Goal: Task Accomplishment & Management: Manage account settings

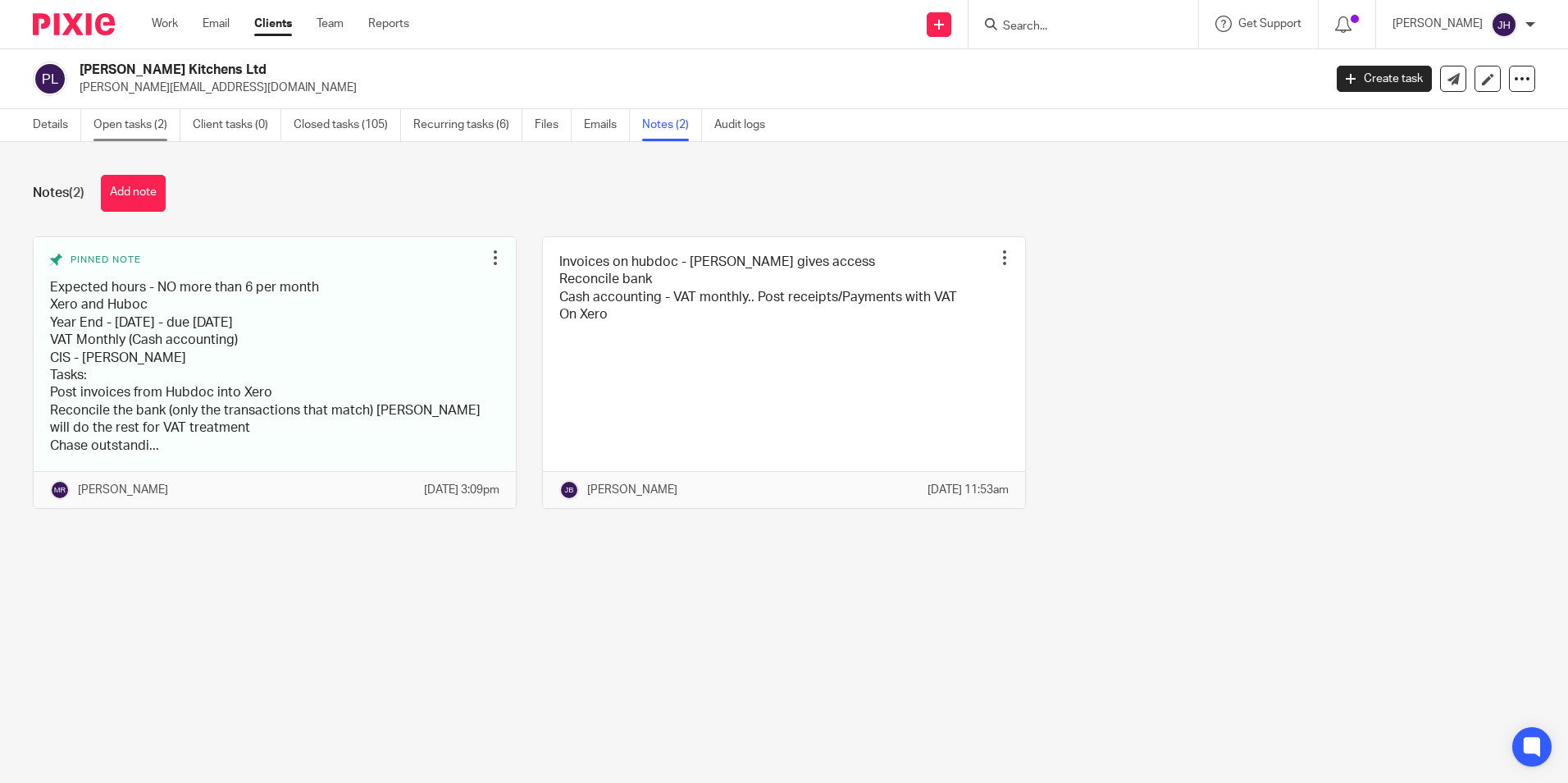
click at [119, 121] on link "Open tasks (2)" at bounding box center [137, 125] width 87 height 32
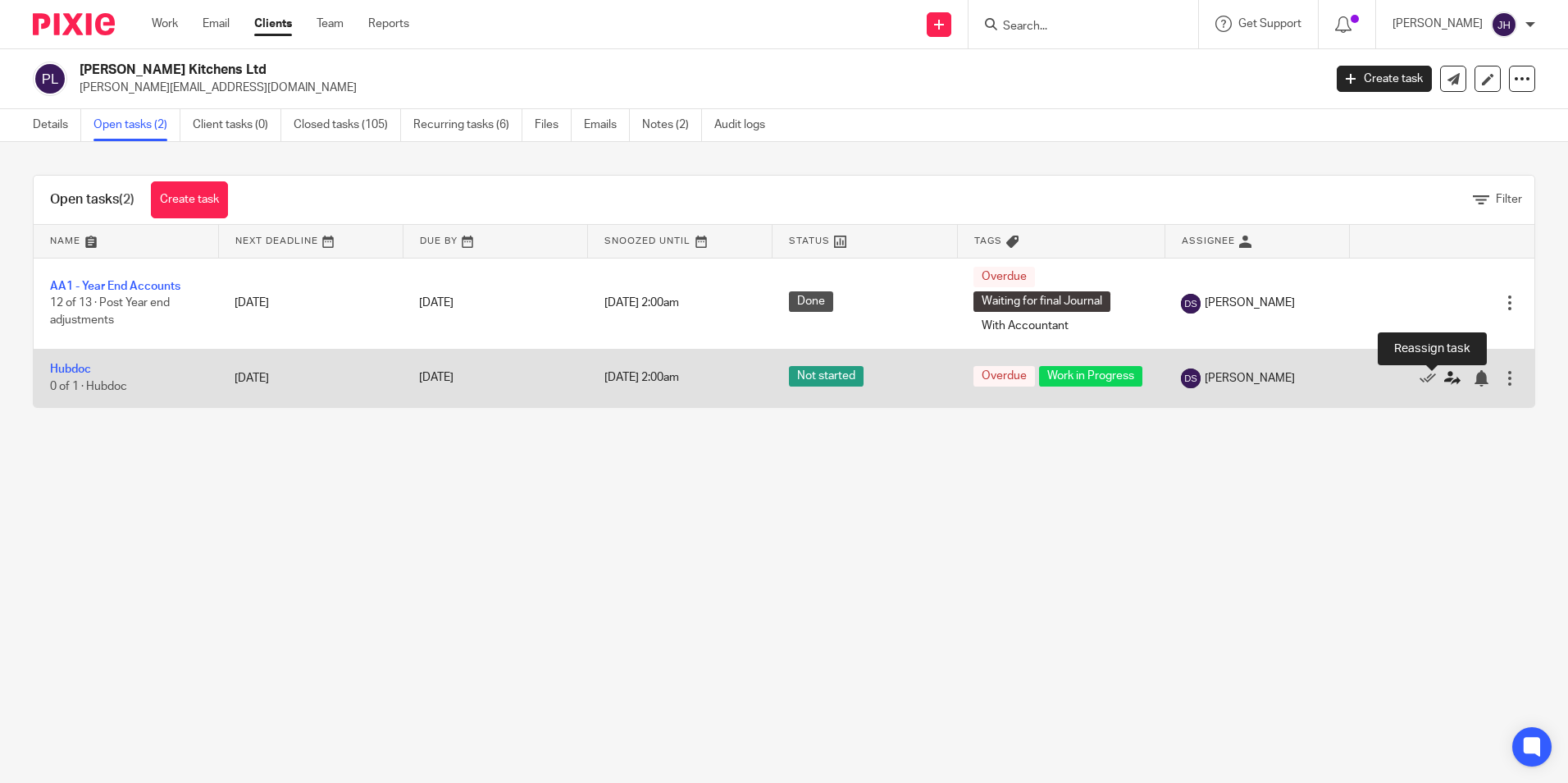
click at [1445, 383] on icon at bounding box center [1453, 378] width 17 height 17
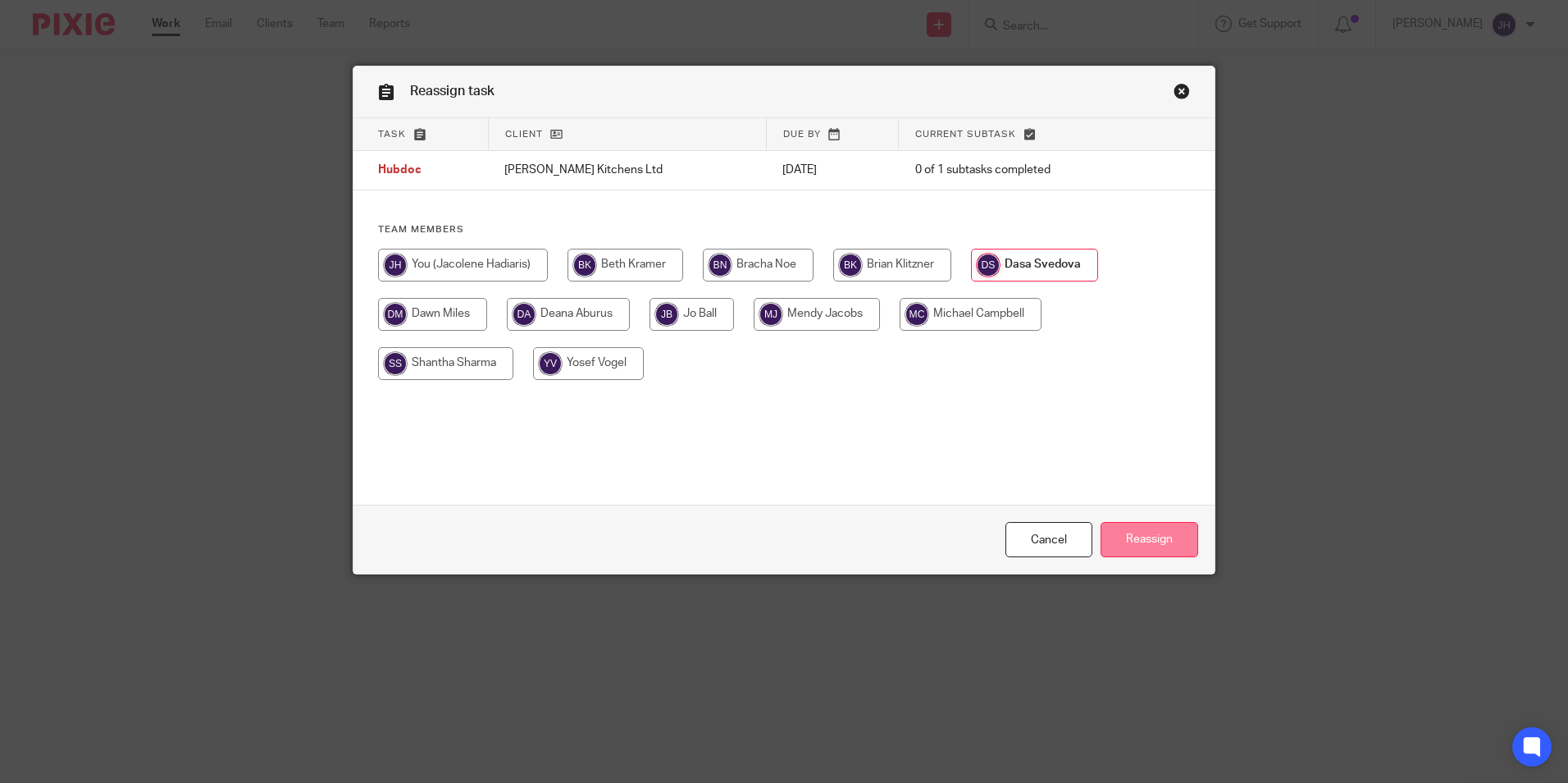
click at [1133, 544] on input "Reassign" at bounding box center [1150, 539] width 97 height 35
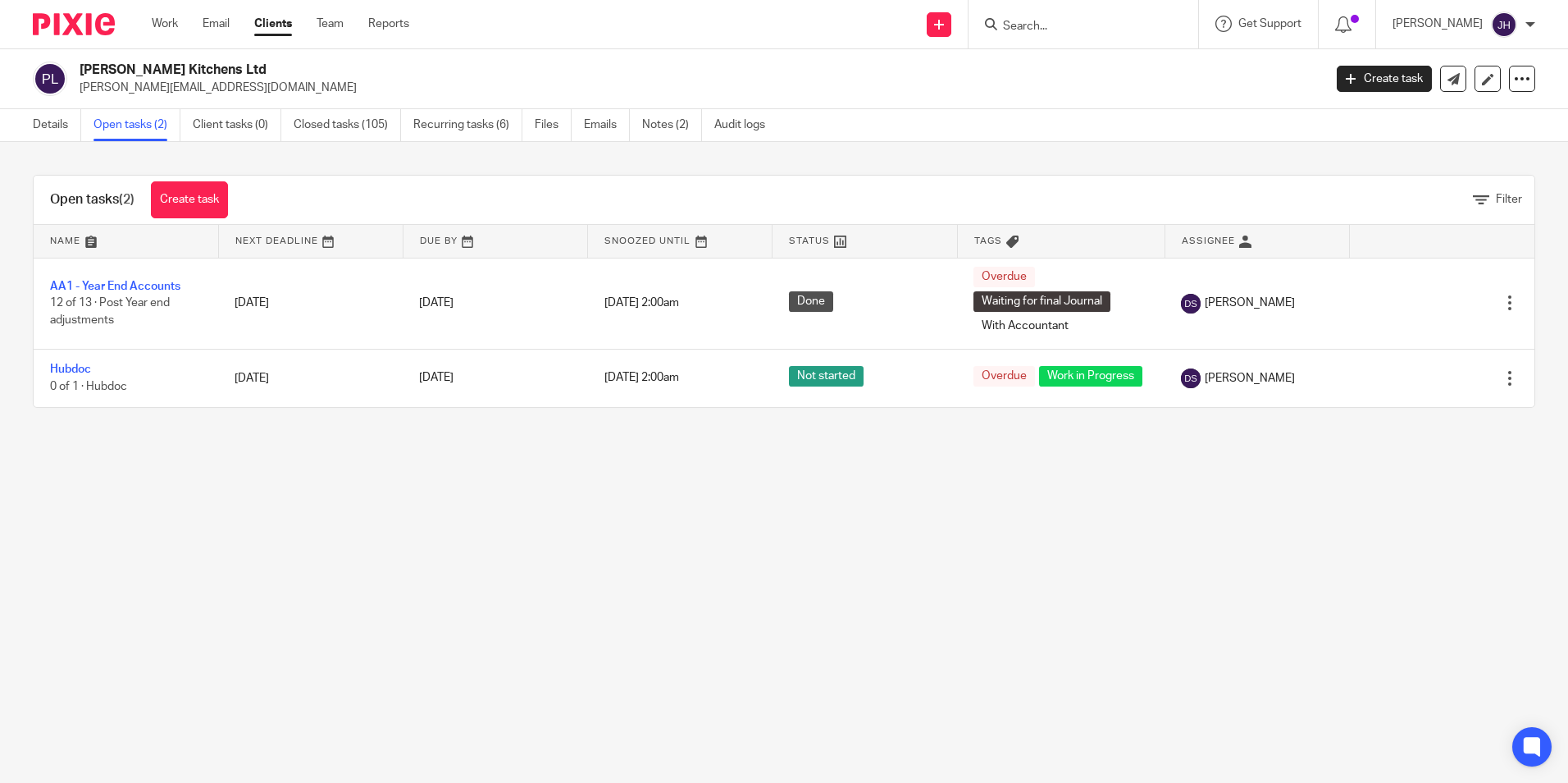
click at [277, 22] on link "Clients" at bounding box center [273, 24] width 38 height 17
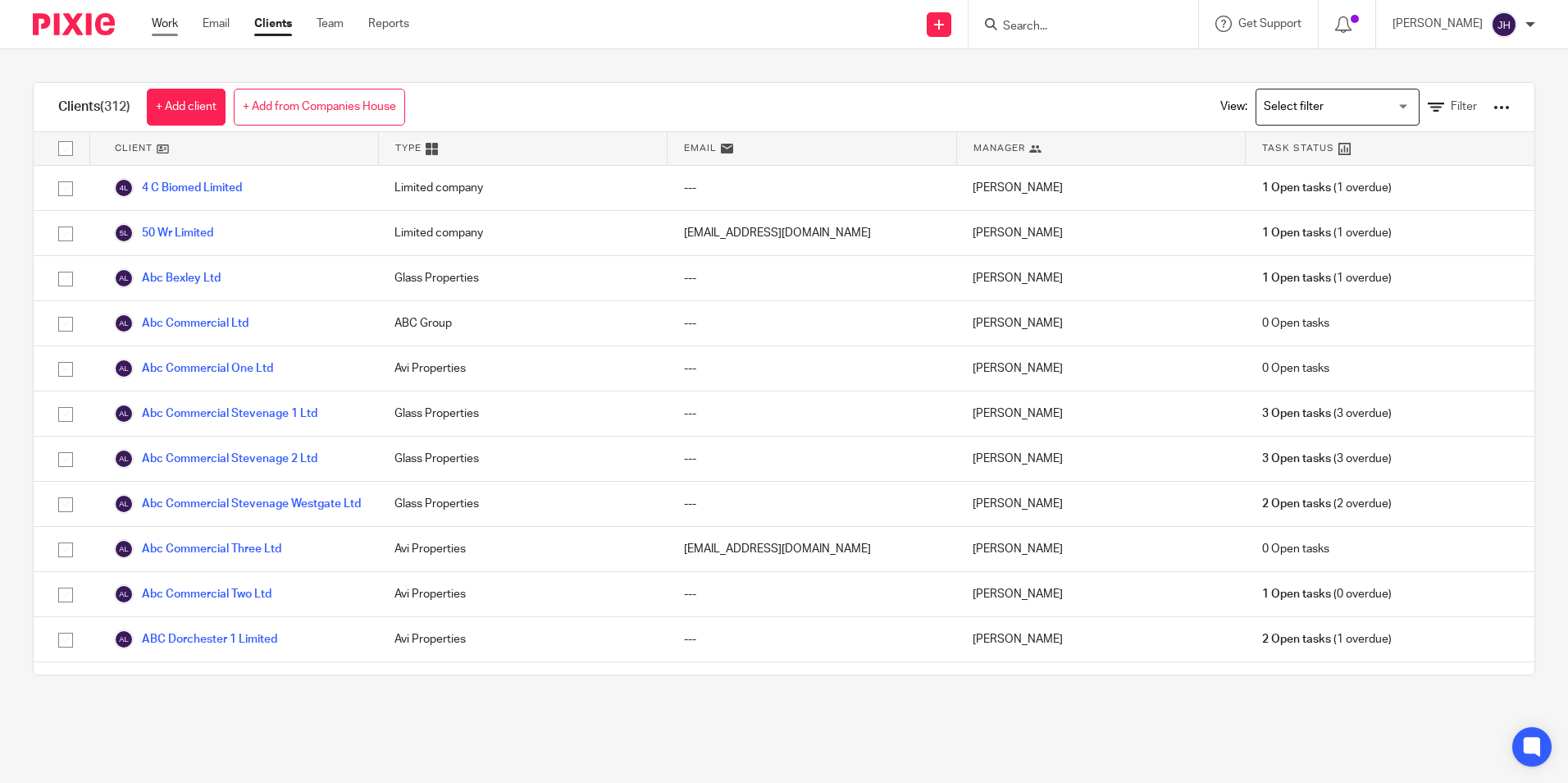
click at [166, 29] on link "Work" at bounding box center [165, 24] width 27 height 17
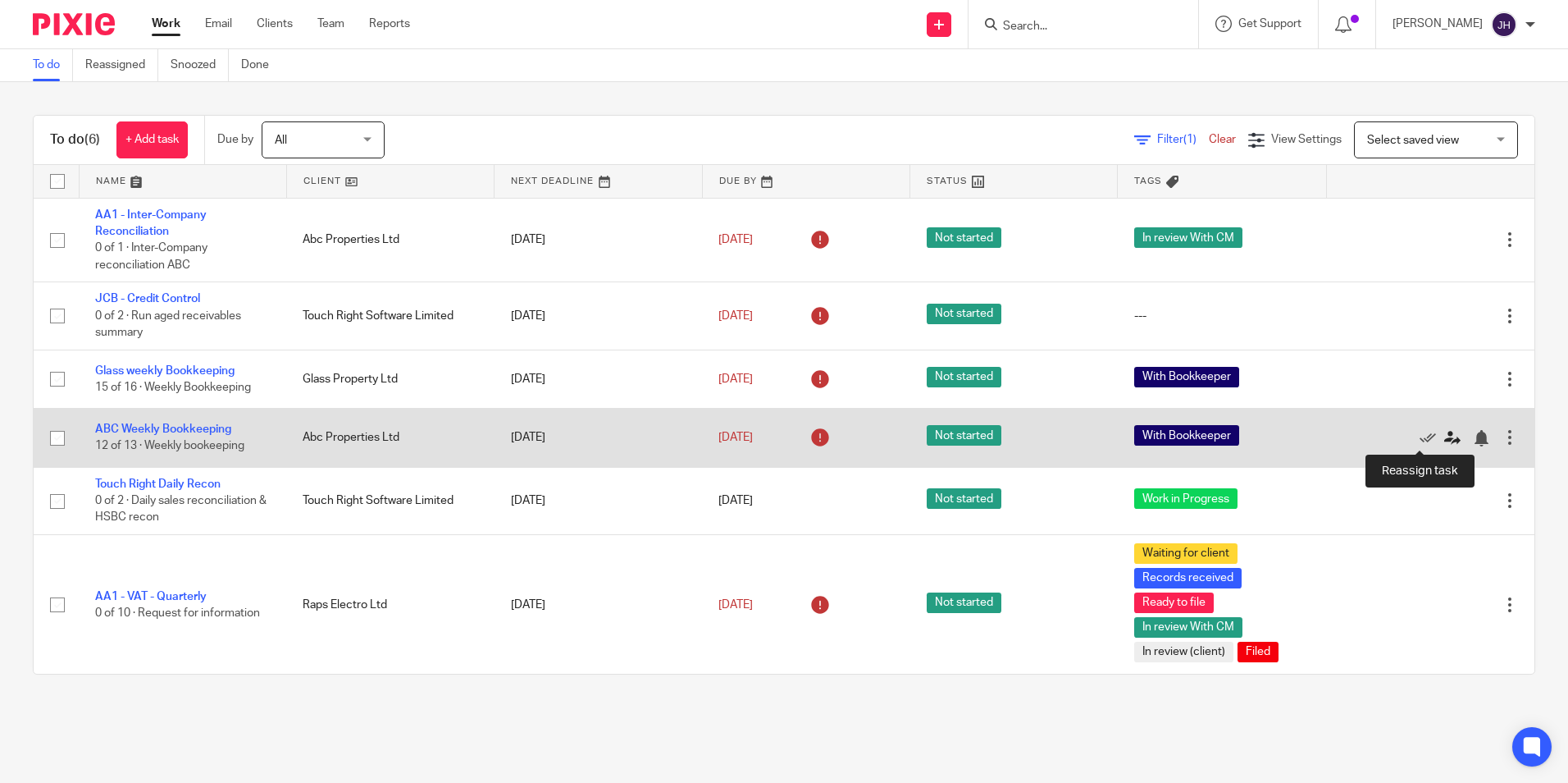
click at [1445, 432] on icon at bounding box center [1453, 438] width 17 height 17
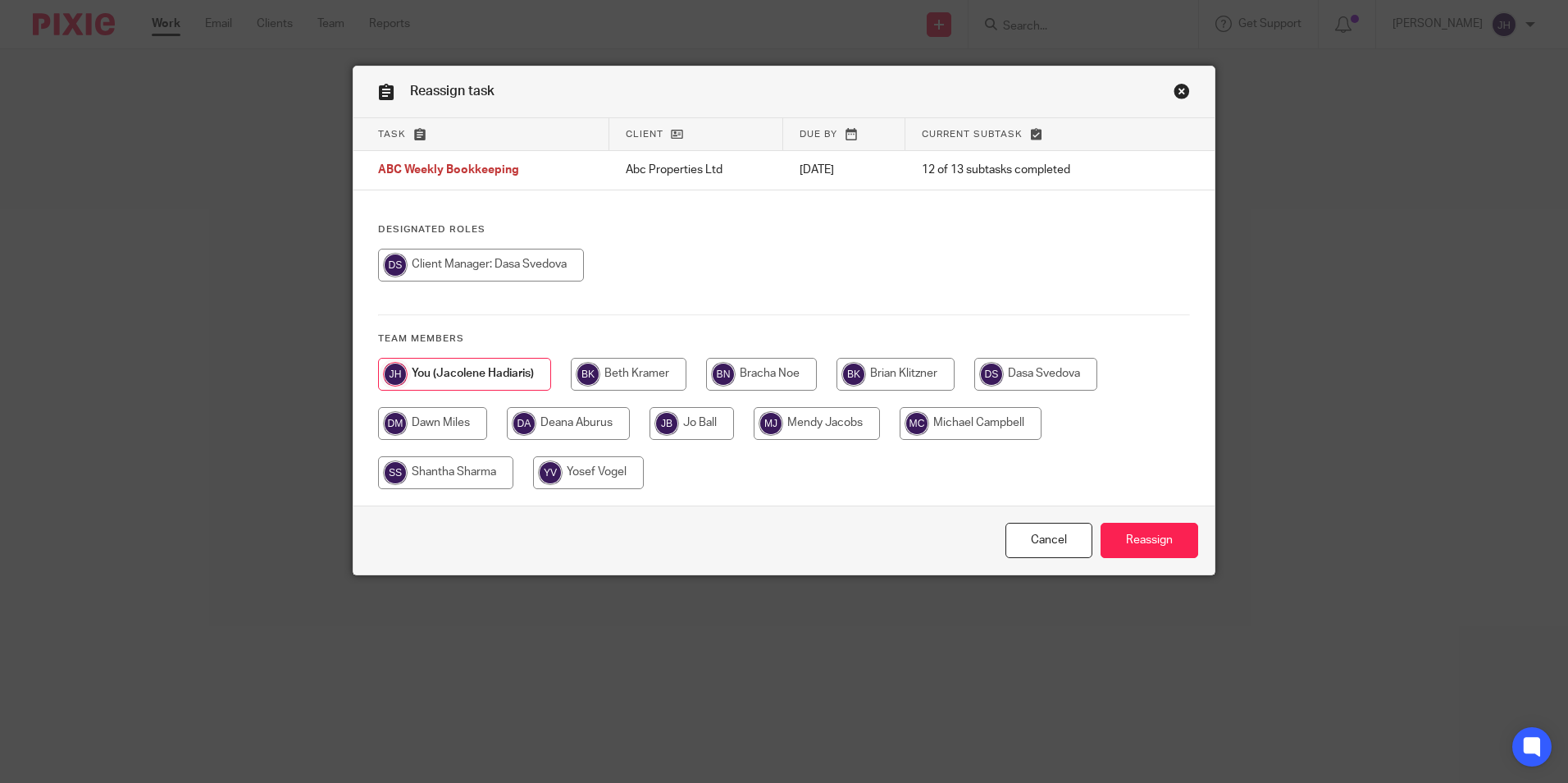
click at [1025, 377] on input "radio" at bounding box center [1036, 374] width 123 height 33
radio input "true"
click at [1157, 543] on input "Reassign" at bounding box center [1150, 540] width 97 height 35
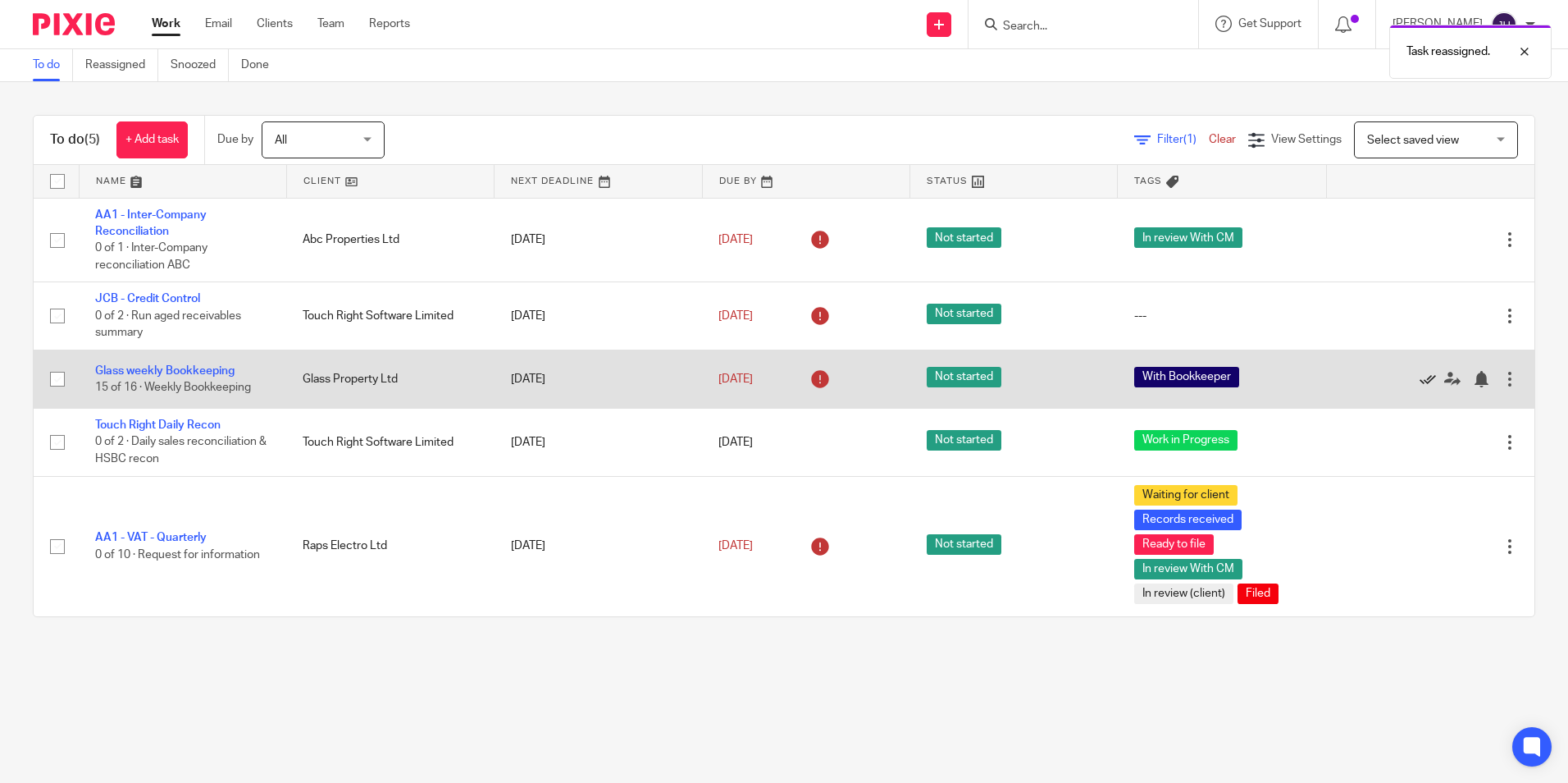
click at [1420, 375] on link at bounding box center [1432, 379] width 25 height 17
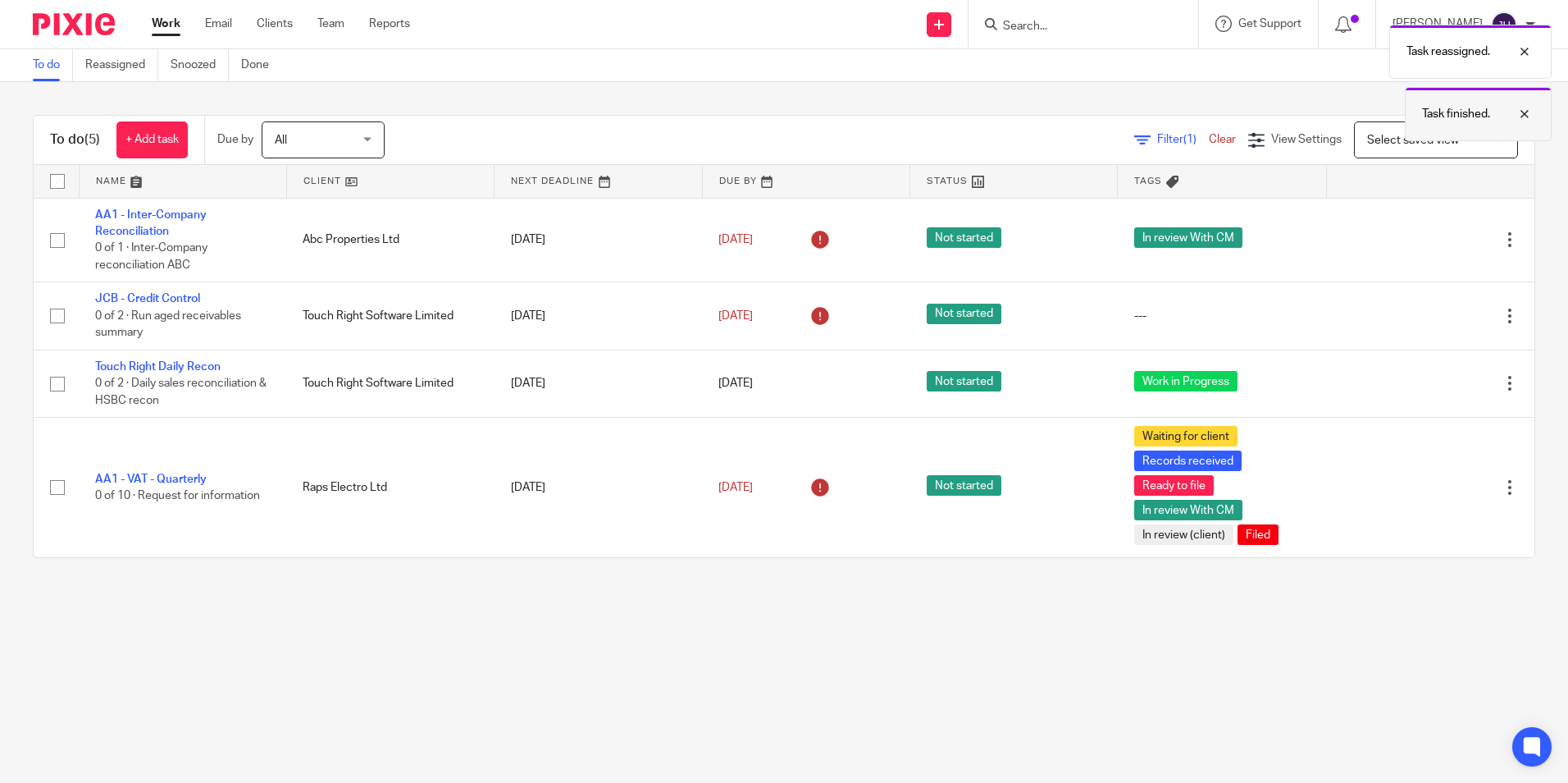
click at [1455, 116] on p "Task finished." at bounding box center [1457, 114] width 68 height 17
click at [262, 64] on link "Done" at bounding box center [261, 65] width 40 height 32
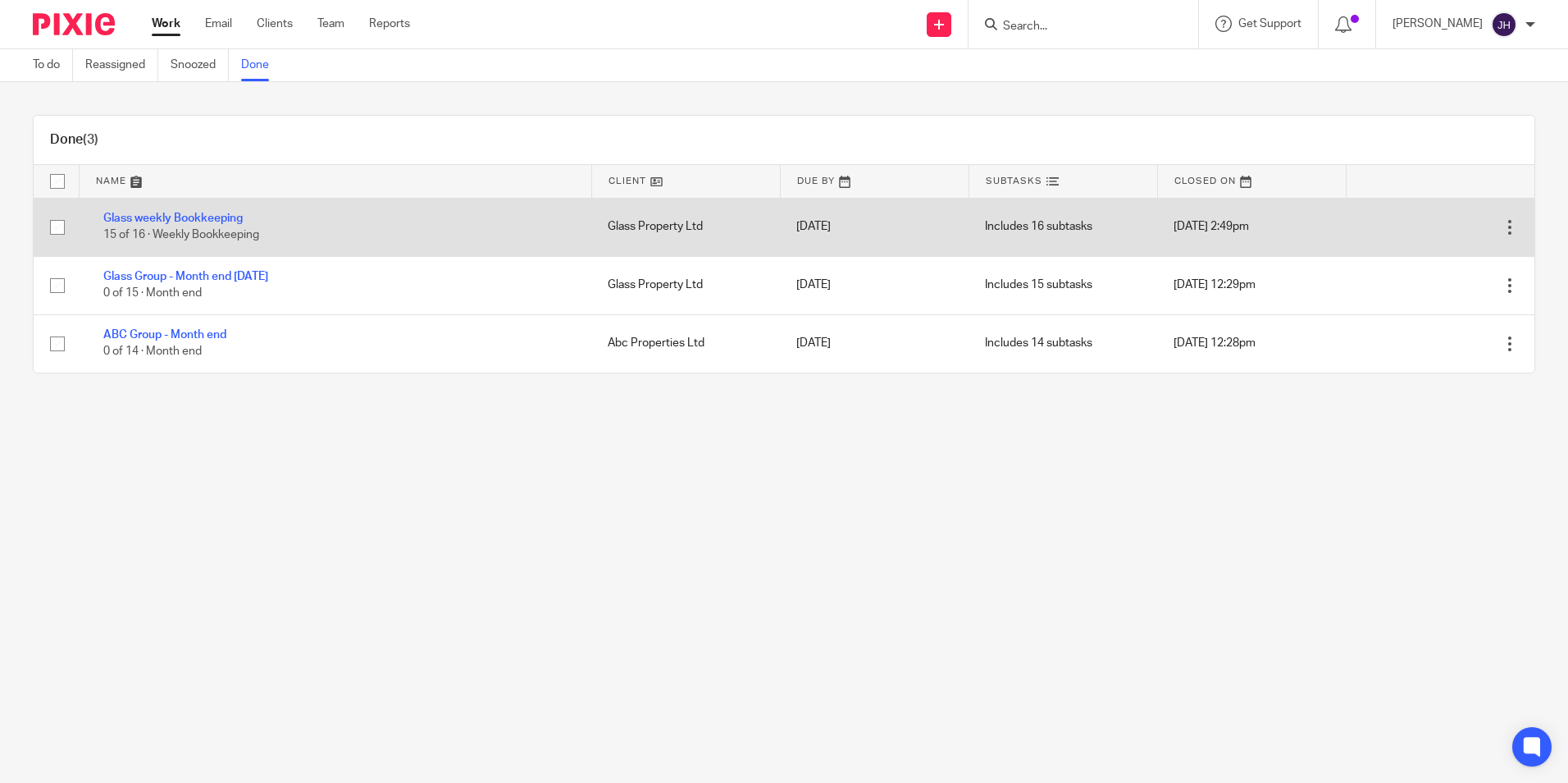
click at [1502, 224] on div at bounding box center [1510, 227] width 17 height 17
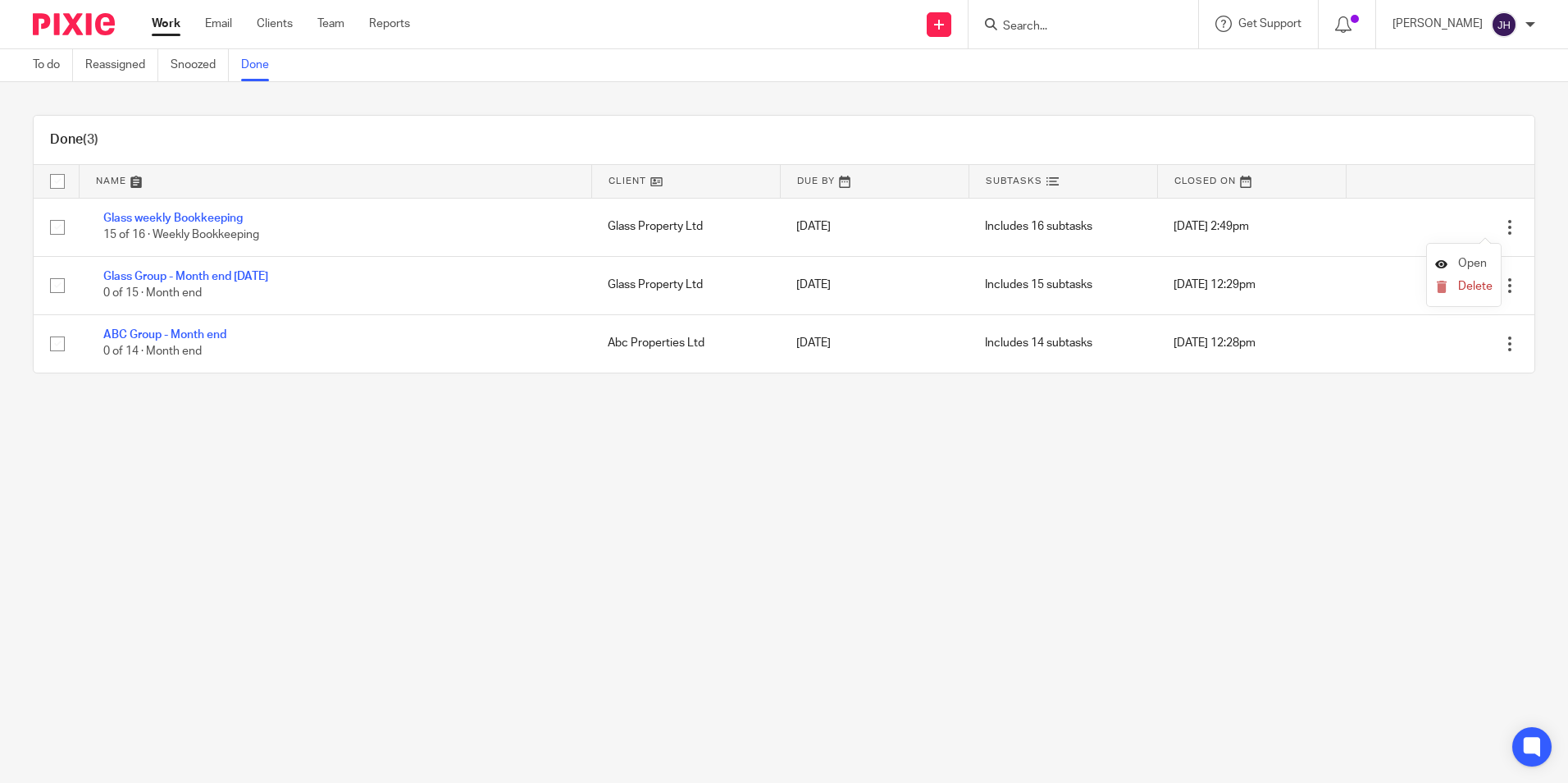
click at [1465, 261] on span "Open" at bounding box center [1472, 263] width 29 height 11
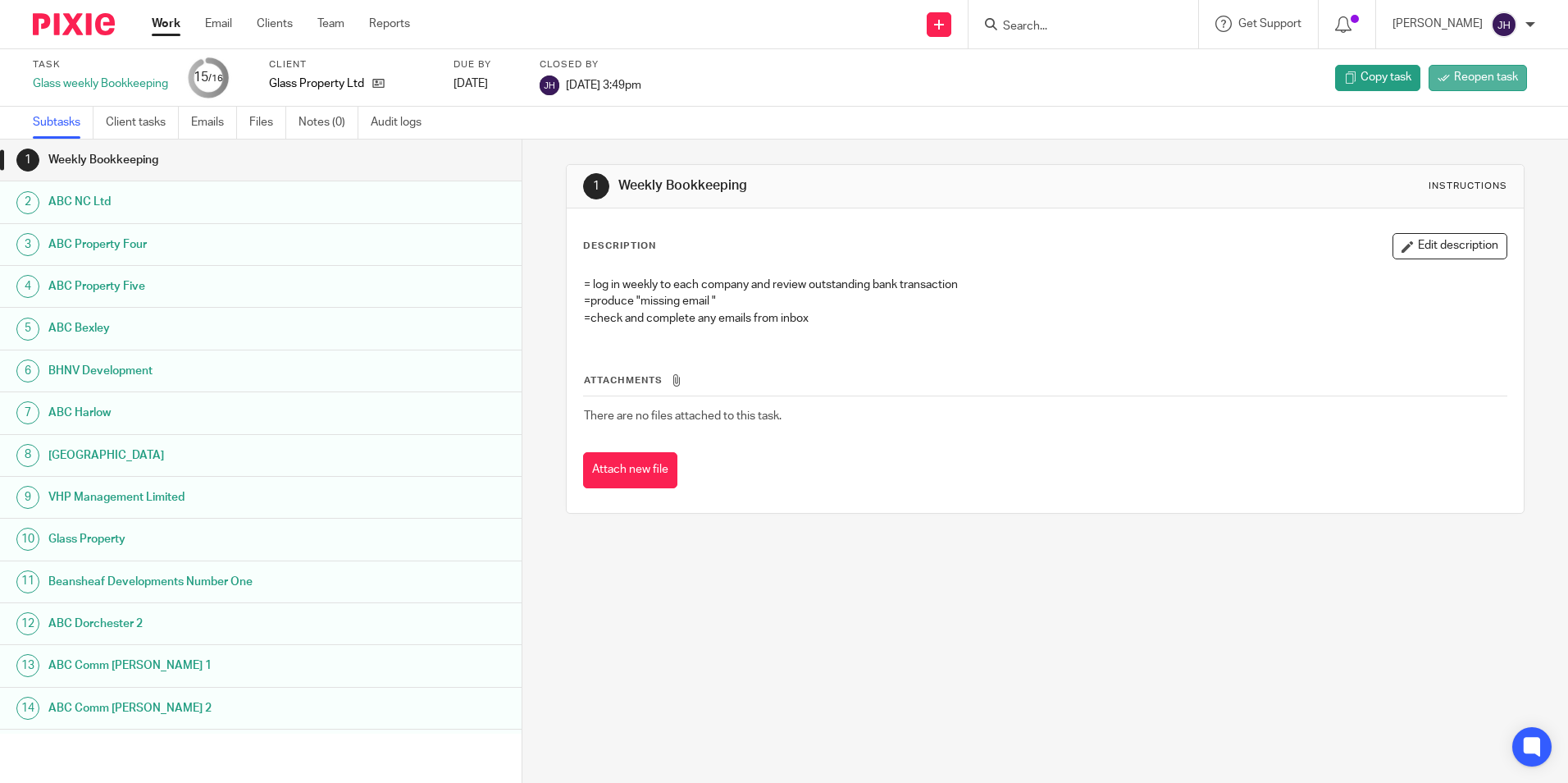
click at [1488, 86] on link "Reopen task" at bounding box center [1478, 77] width 98 height 27
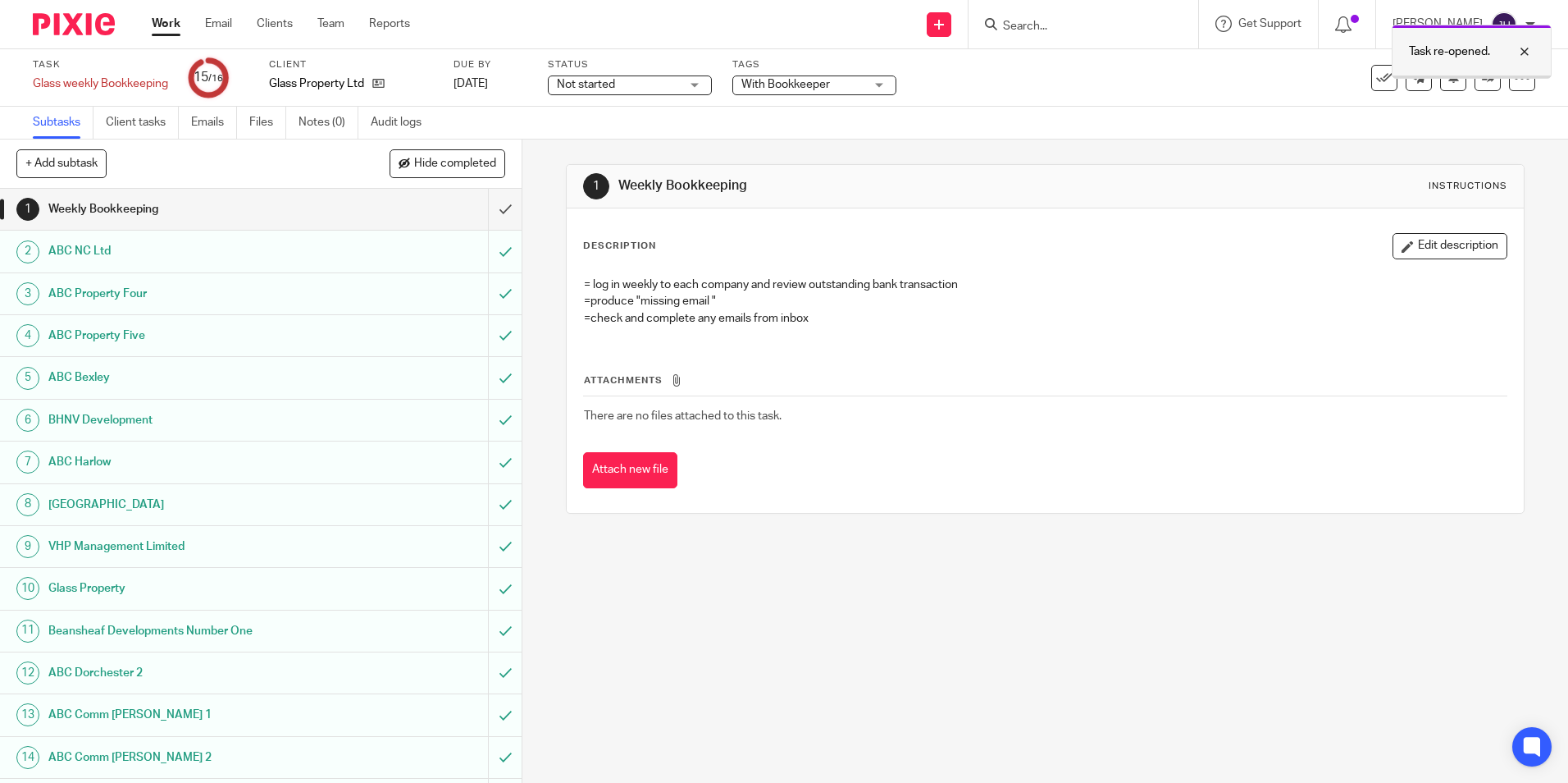
click at [1530, 50] on div at bounding box center [1513, 51] width 44 height 19
click at [1482, 77] on icon at bounding box center [1488, 77] width 12 height 12
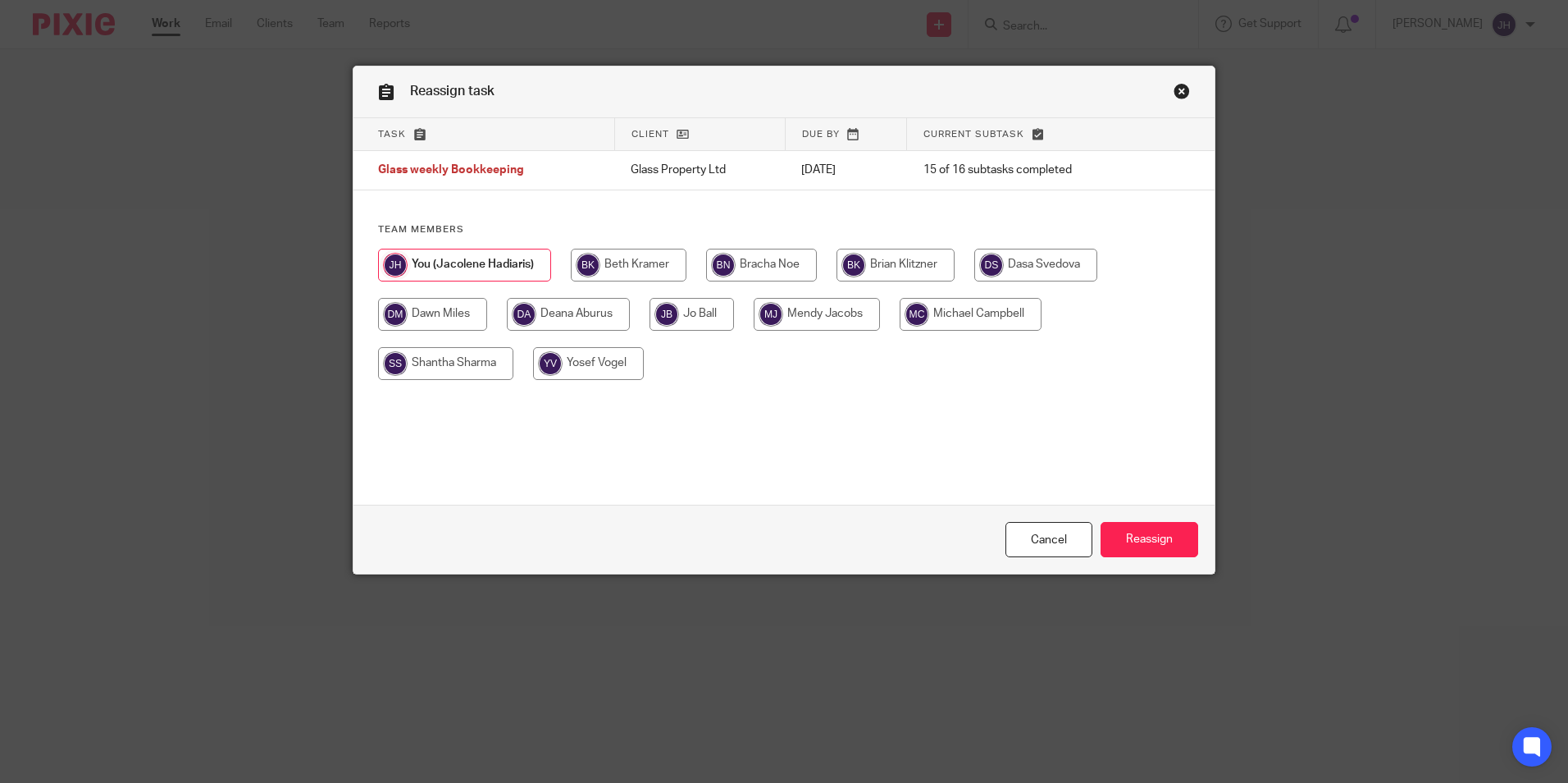
click at [1044, 255] on input "radio" at bounding box center [1036, 265] width 123 height 33
radio input "true"
click at [1163, 554] on input "Reassign" at bounding box center [1150, 539] width 97 height 35
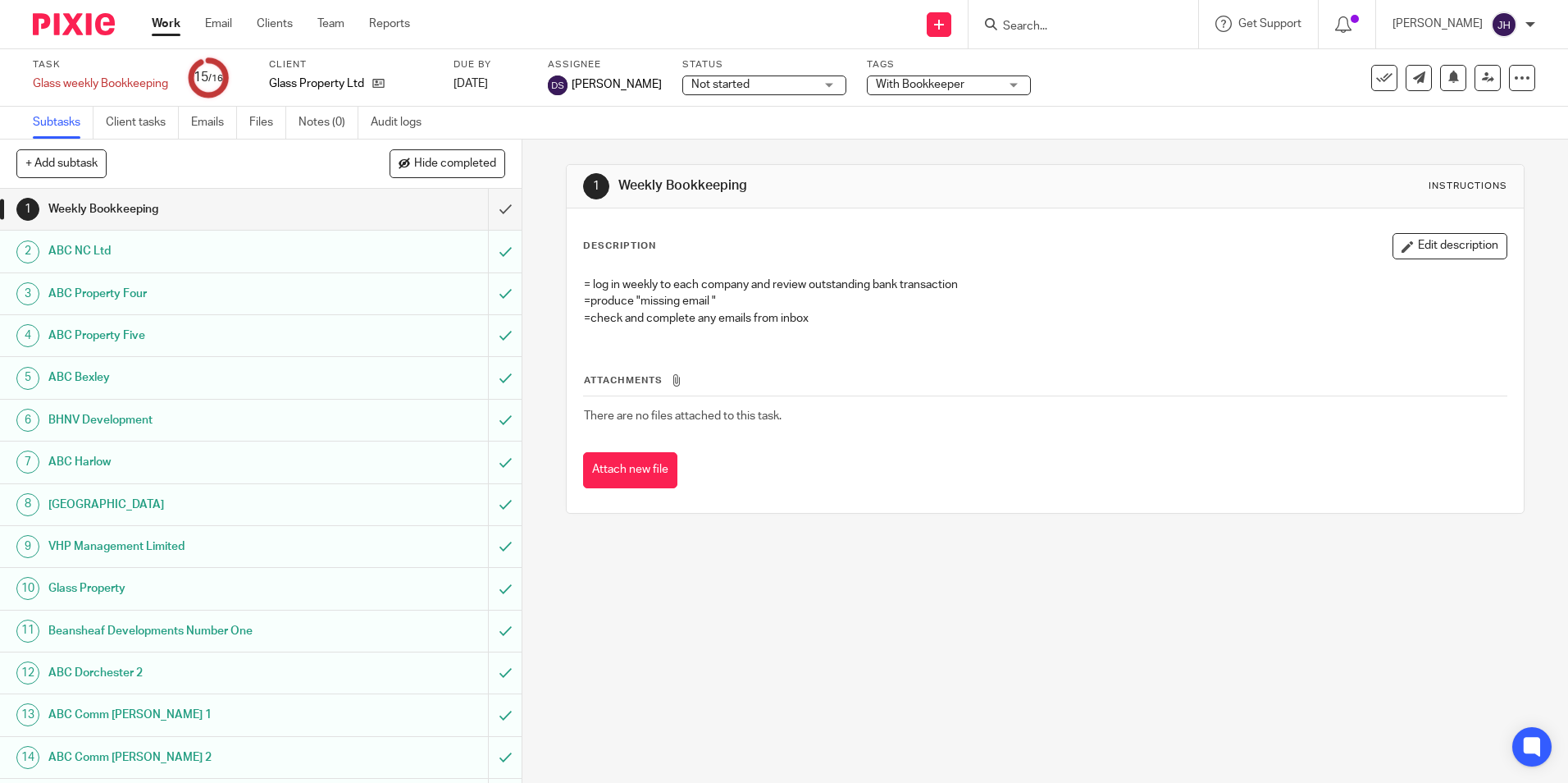
click at [160, 28] on link "Work" at bounding box center [166, 24] width 29 height 17
